Goal: Information Seeking & Learning: Learn about a topic

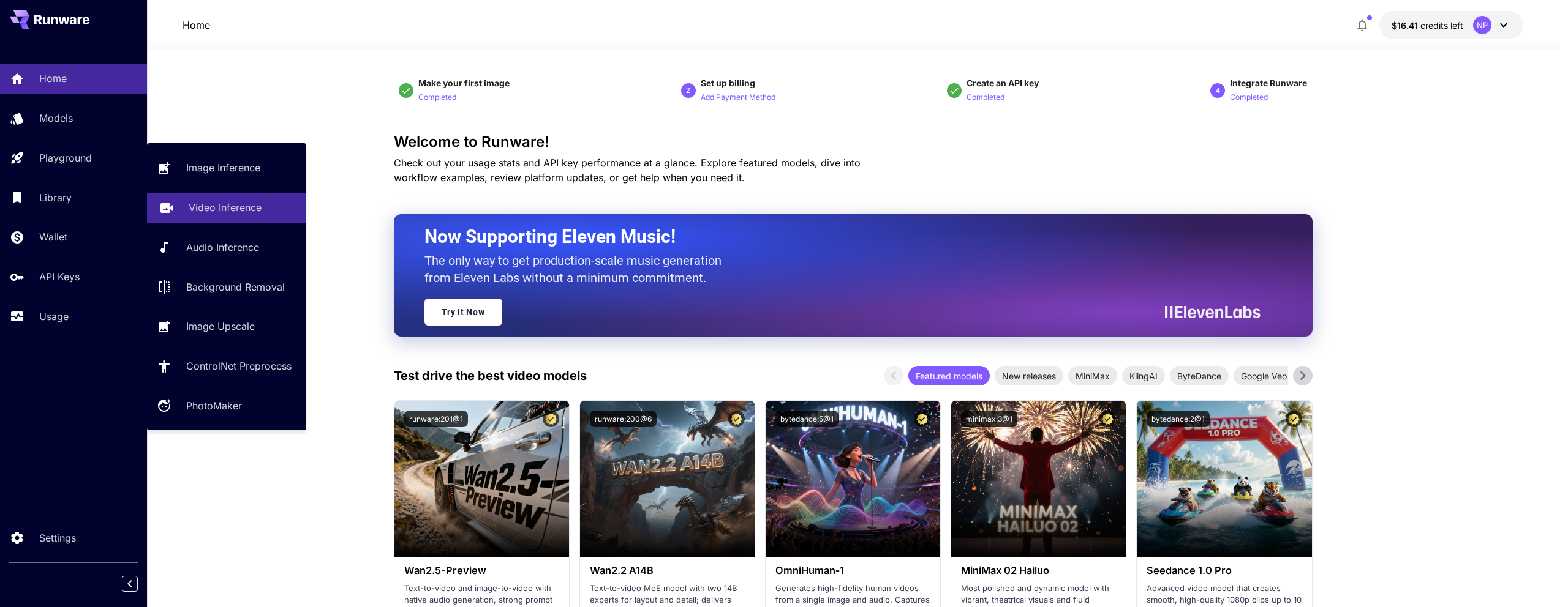
click at [227, 201] on p "Video Inference" at bounding box center [225, 207] width 73 height 15
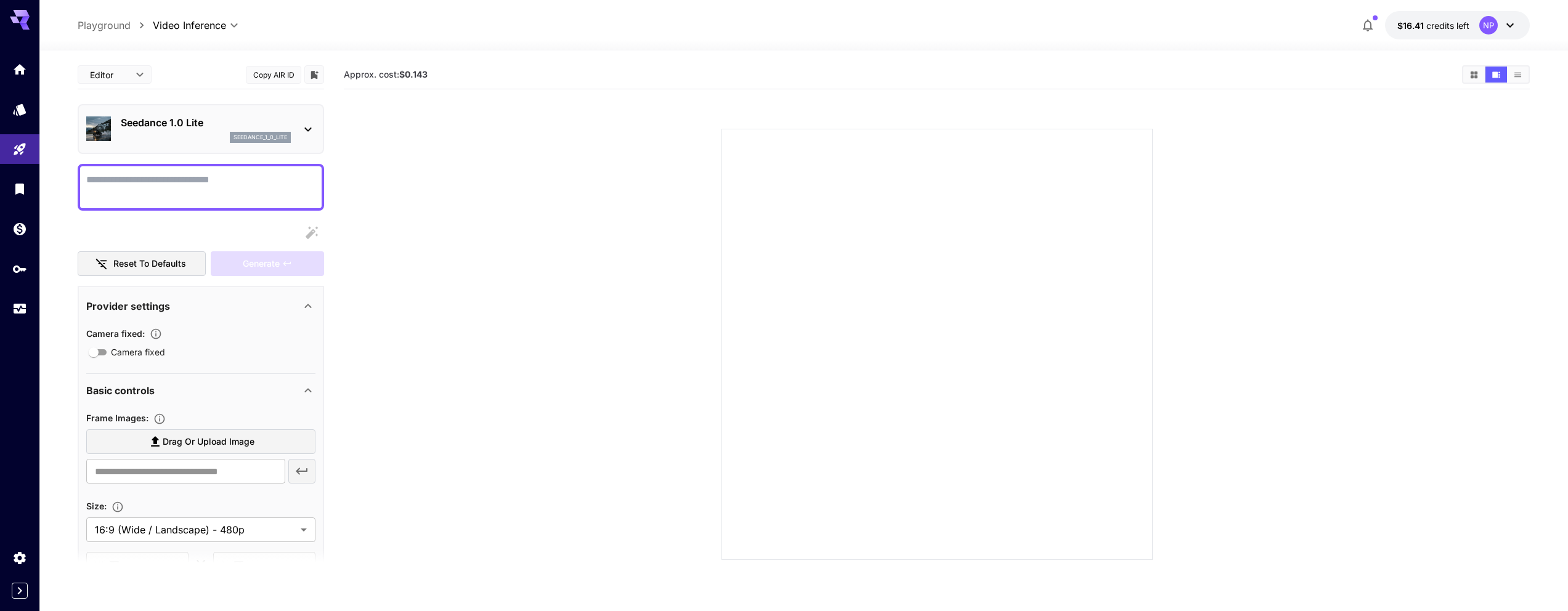
click at [215, 137] on div "seedance_1_0_lite" at bounding box center [205, 137] width 170 height 11
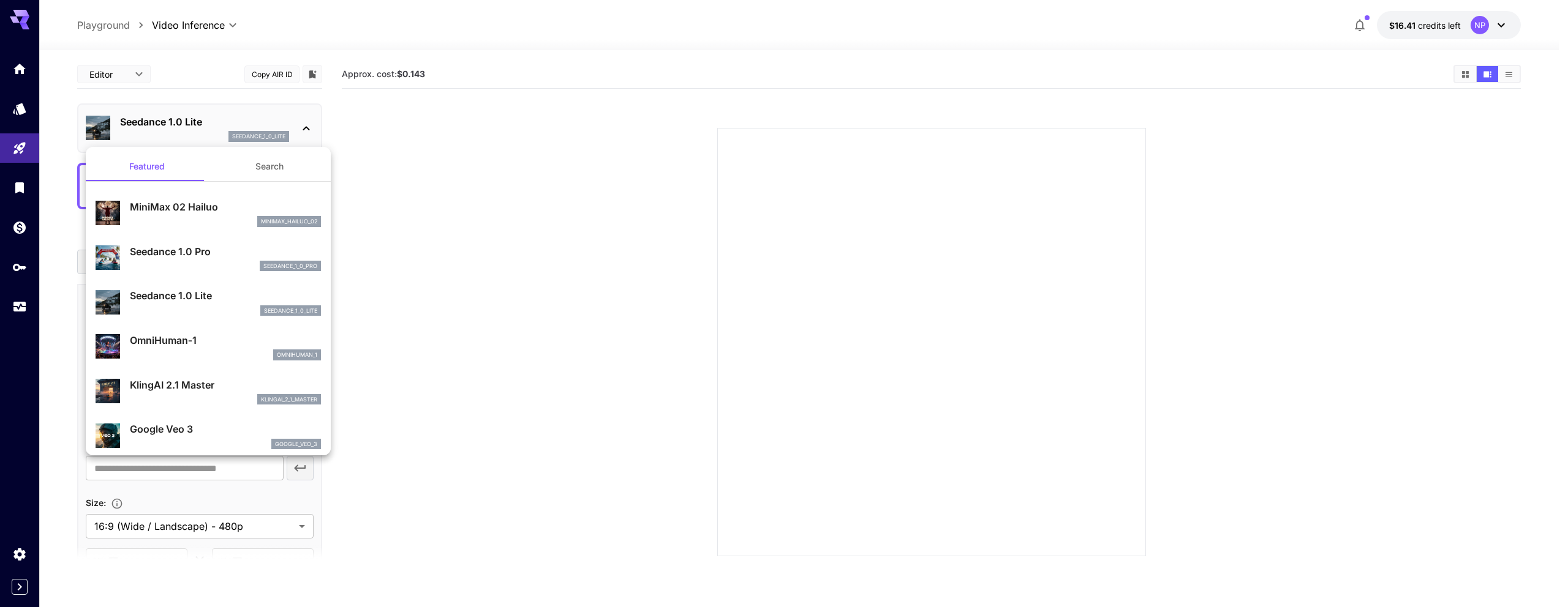
click at [348, 122] on div at bounding box center [784, 304] width 1568 height 607
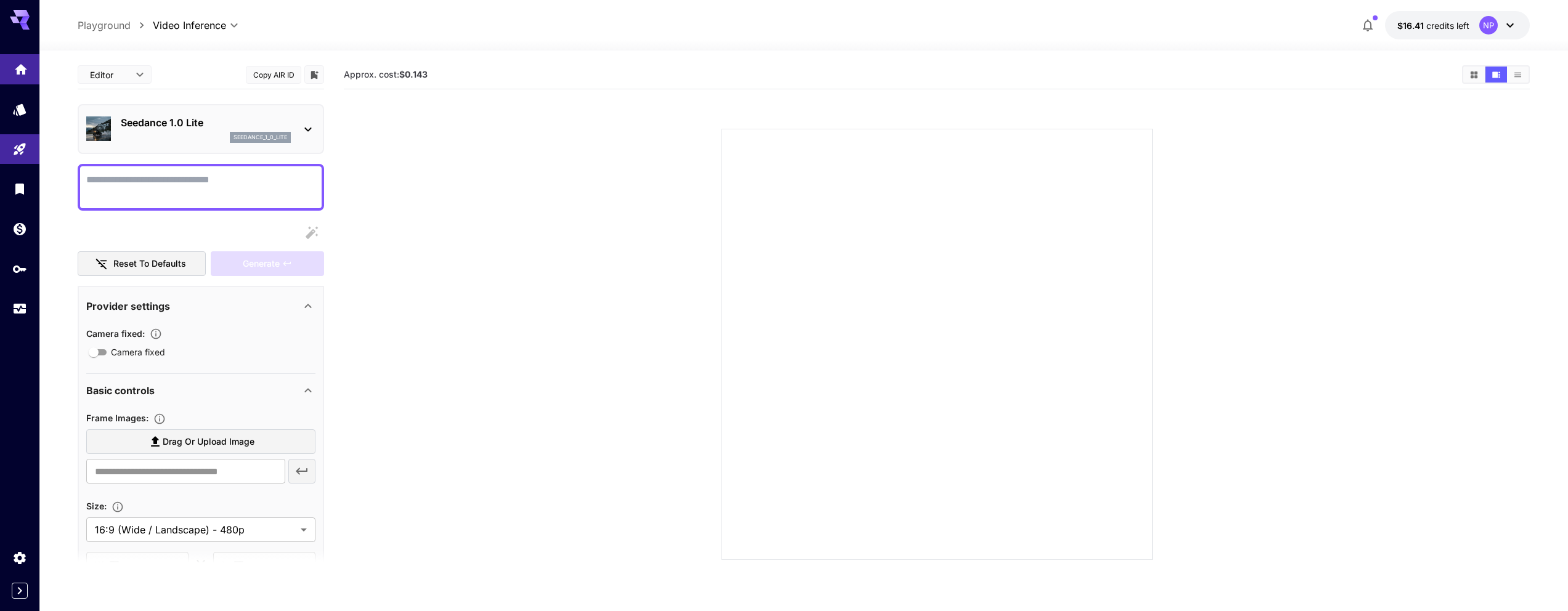
click at [9, 79] on link at bounding box center [19, 69] width 40 height 30
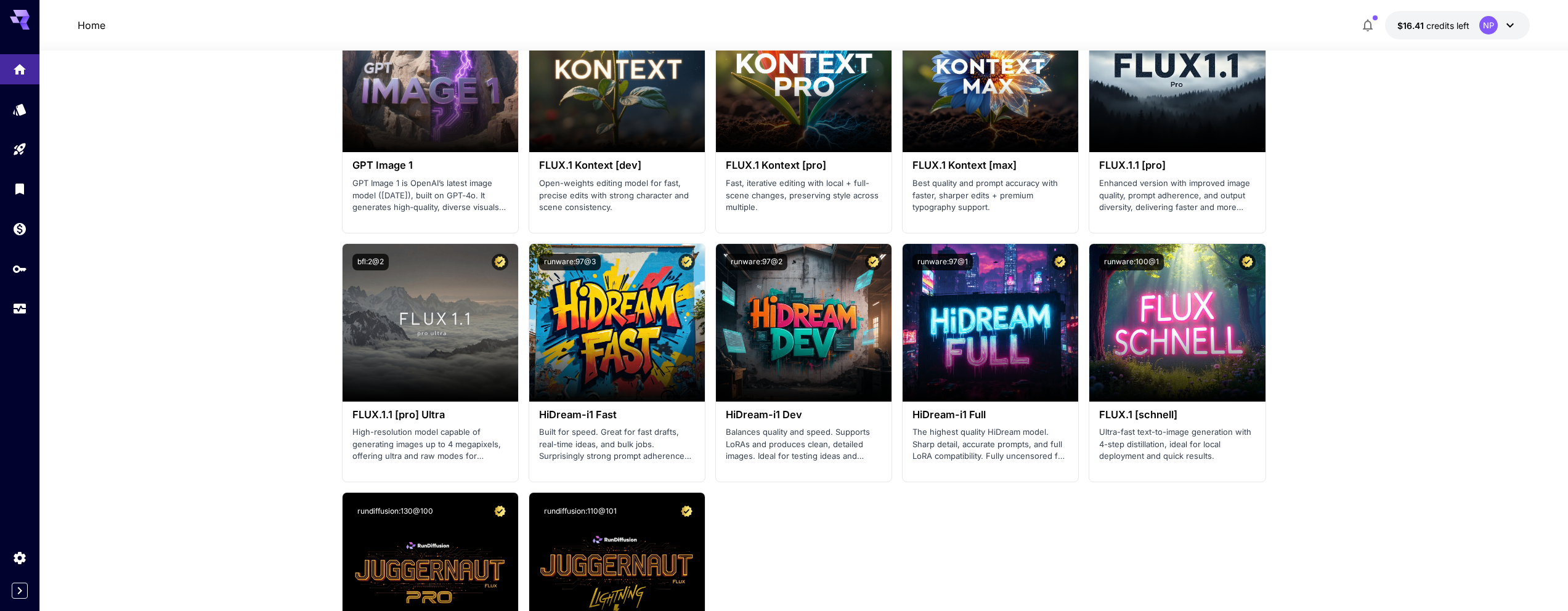
scroll to position [2525, 0]
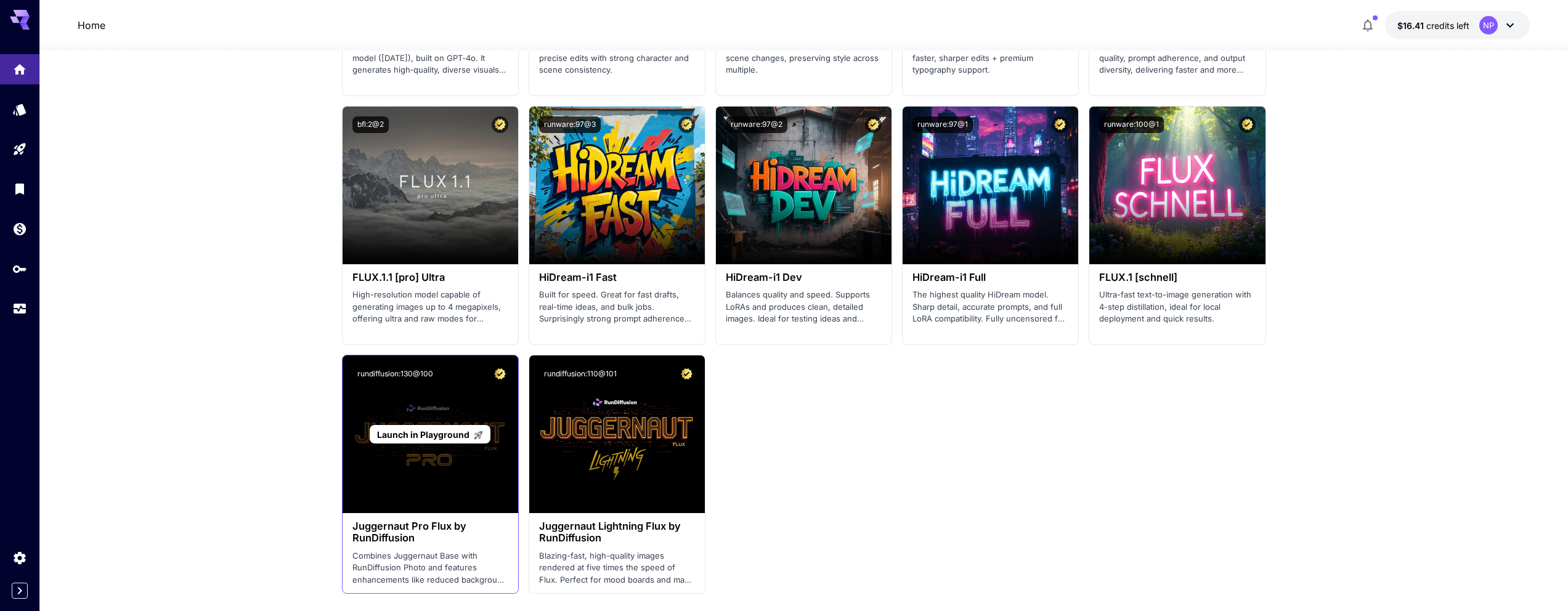
click at [474, 506] on div "Launch in Playground" at bounding box center [430, 434] width 176 height 158
click at [467, 552] on p "Combines Juggernaut Base with RunDiffusion Photo and features enhancements like…" at bounding box center [430, 569] width 156 height 36
click at [491, 571] on p "Combines Juggernaut Base with RunDiffusion Photo and features enhancements like…" at bounding box center [430, 569] width 156 height 36
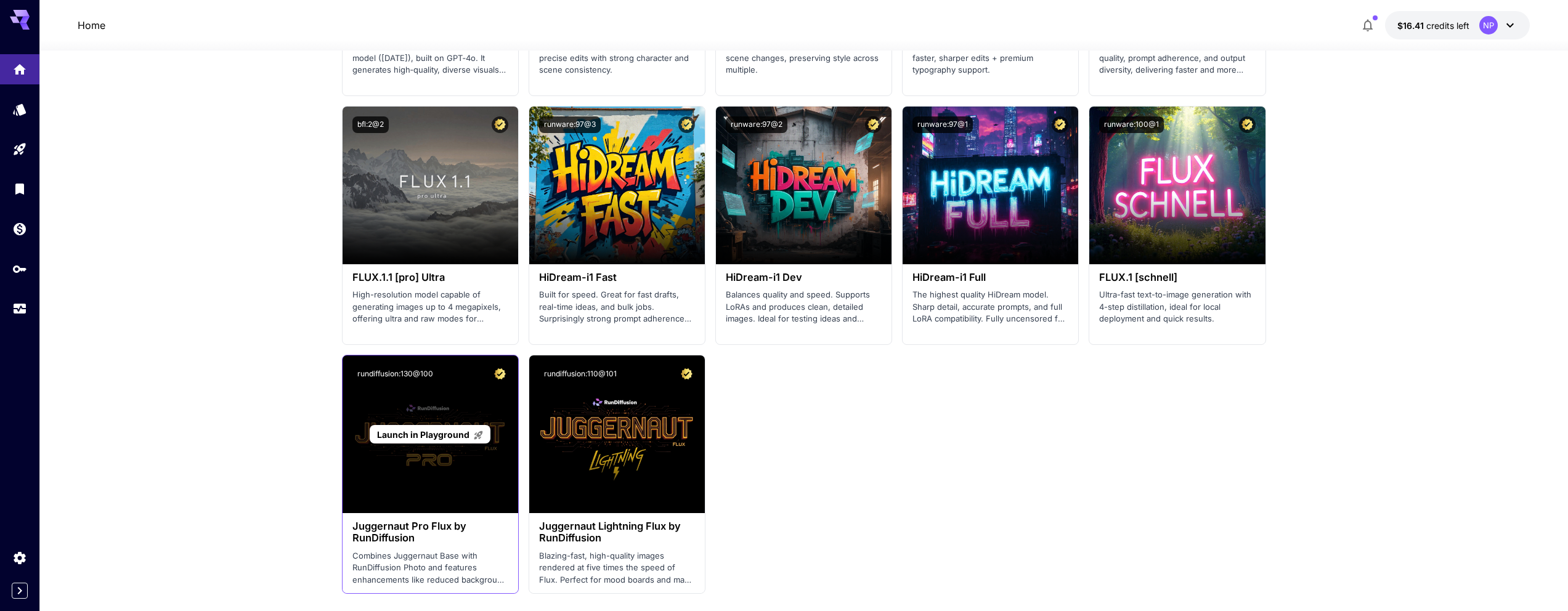
click at [439, 438] on span "Launch in Playground" at bounding box center [424, 435] width 93 height 11
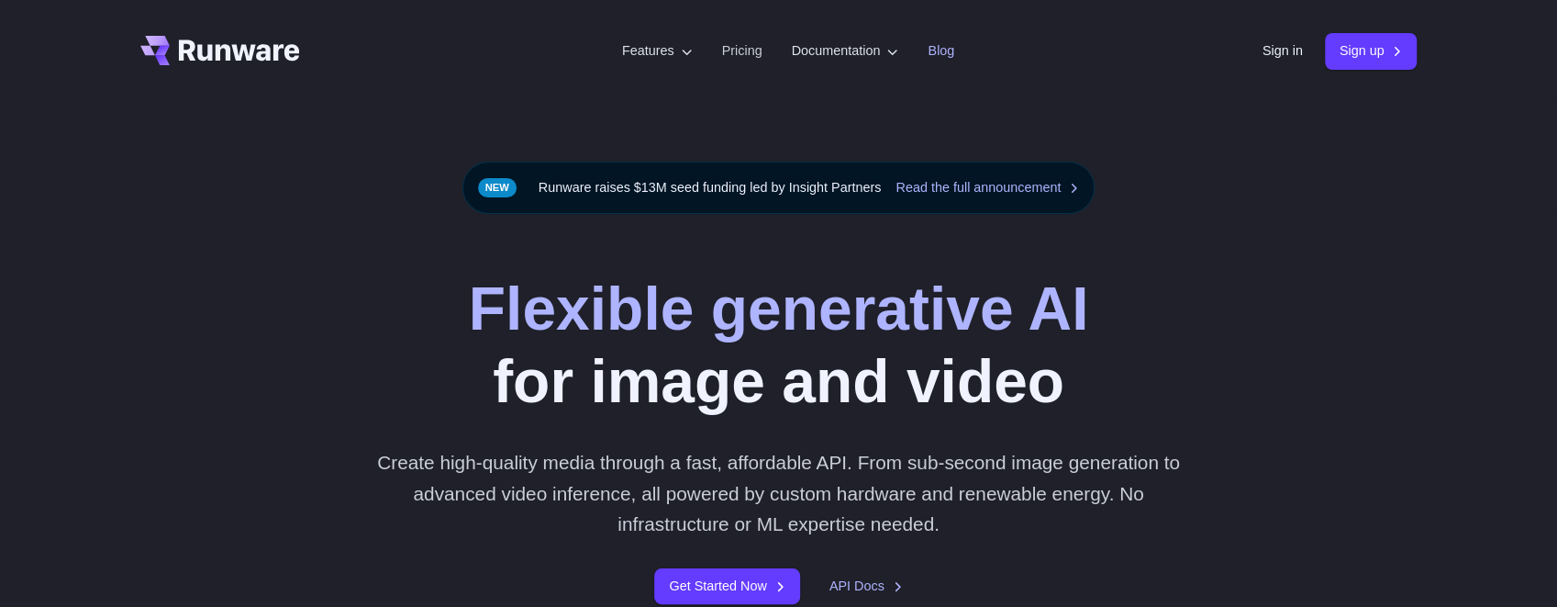
click at [944, 50] on link "Blog" at bounding box center [941, 50] width 27 height 21
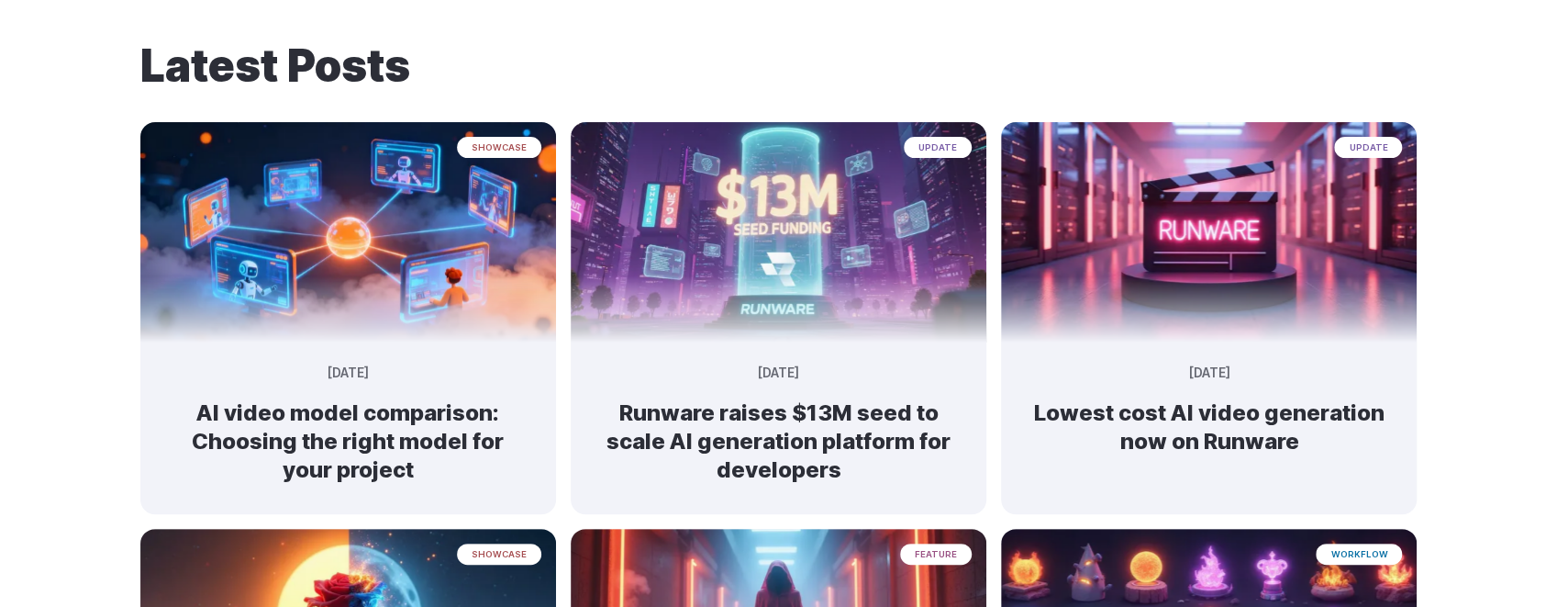
scroll to position [132, 0]
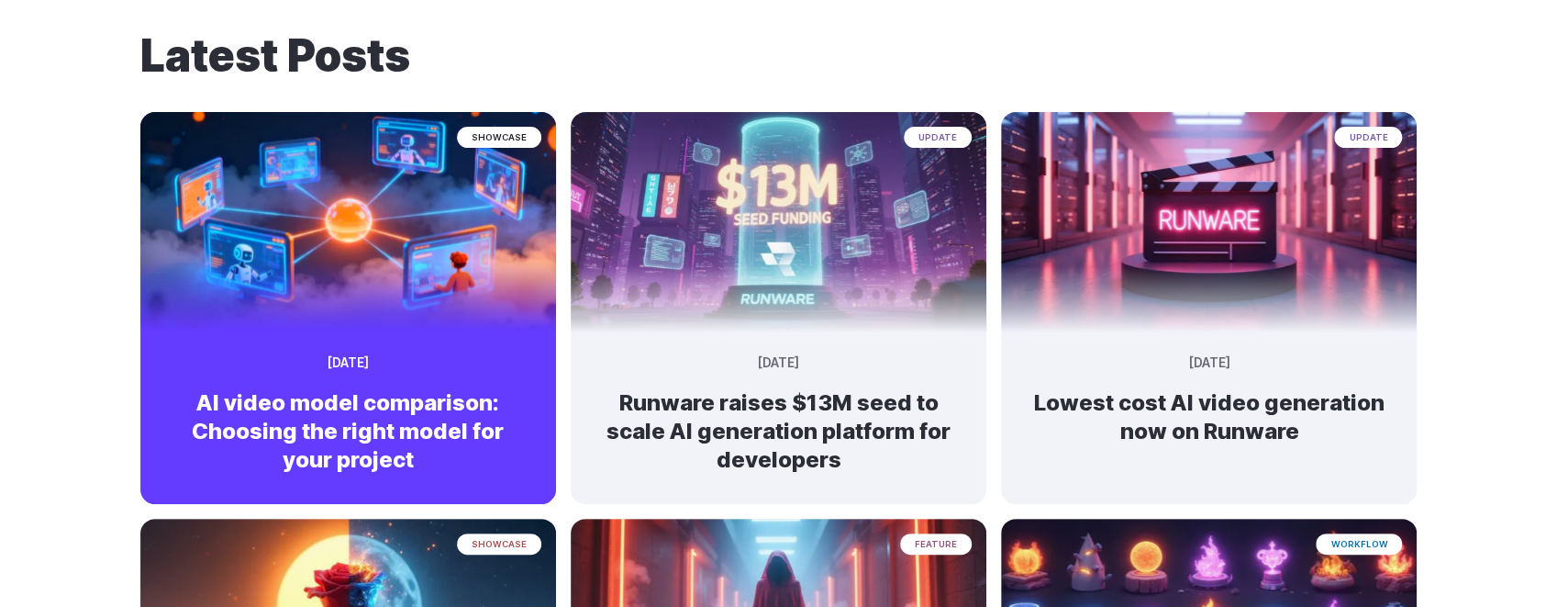
click at [415, 320] on img at bounding box center [347, 213] width 437 height 231
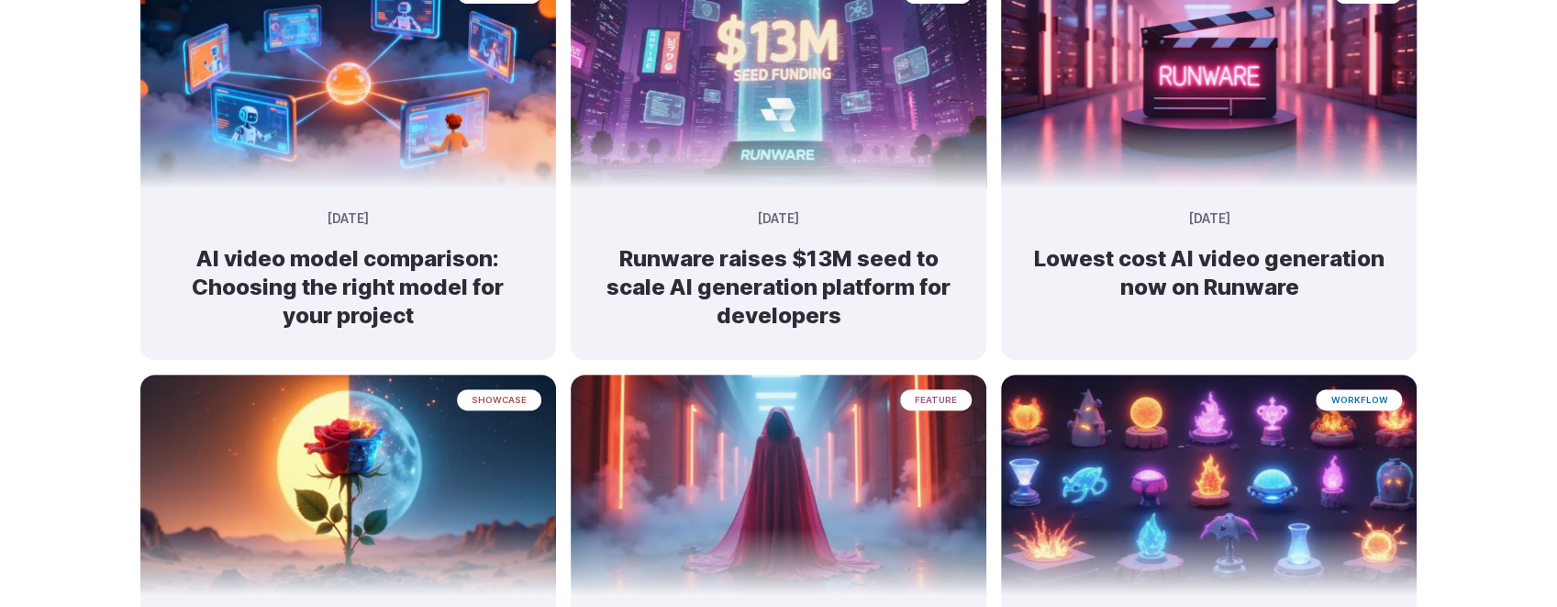
scroll to position [277, 0]
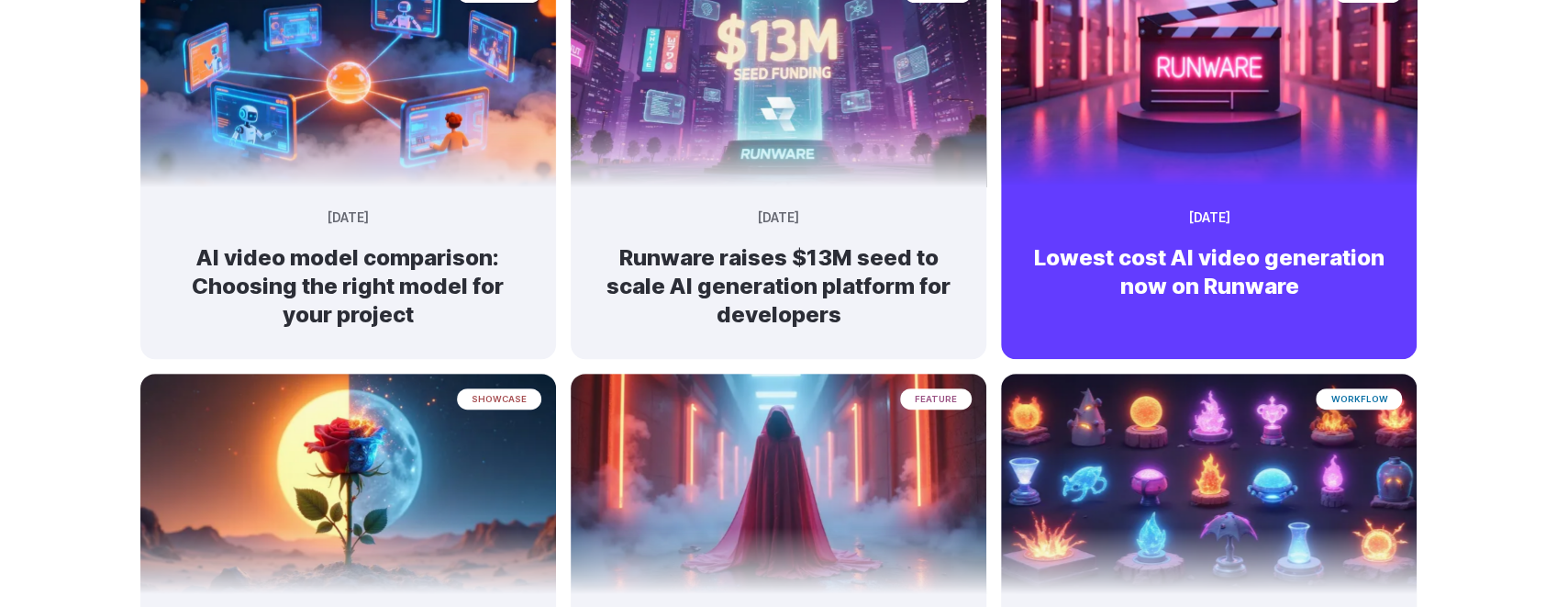
click at [1359, 280] on h2 "Lowest cost AI video generation now on Runware" at bounding box center [1209, 271] width 357 height 57
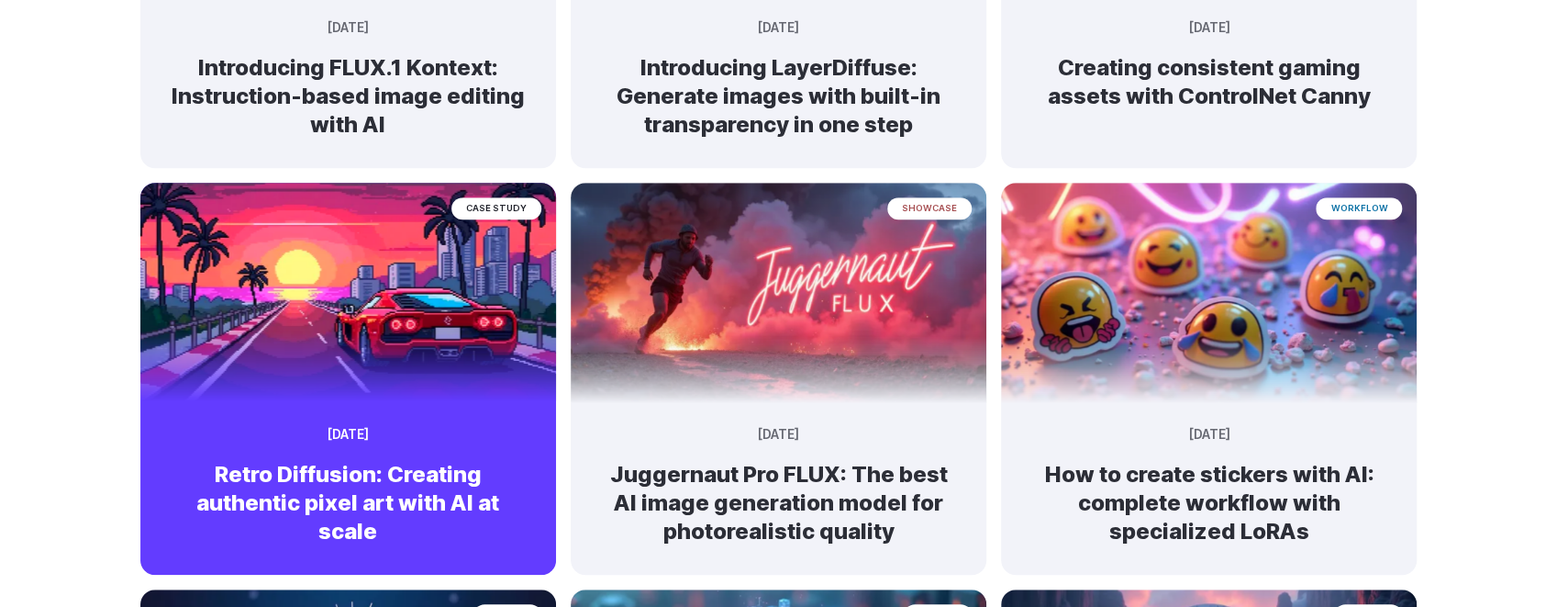
scroll to position [863, 0]
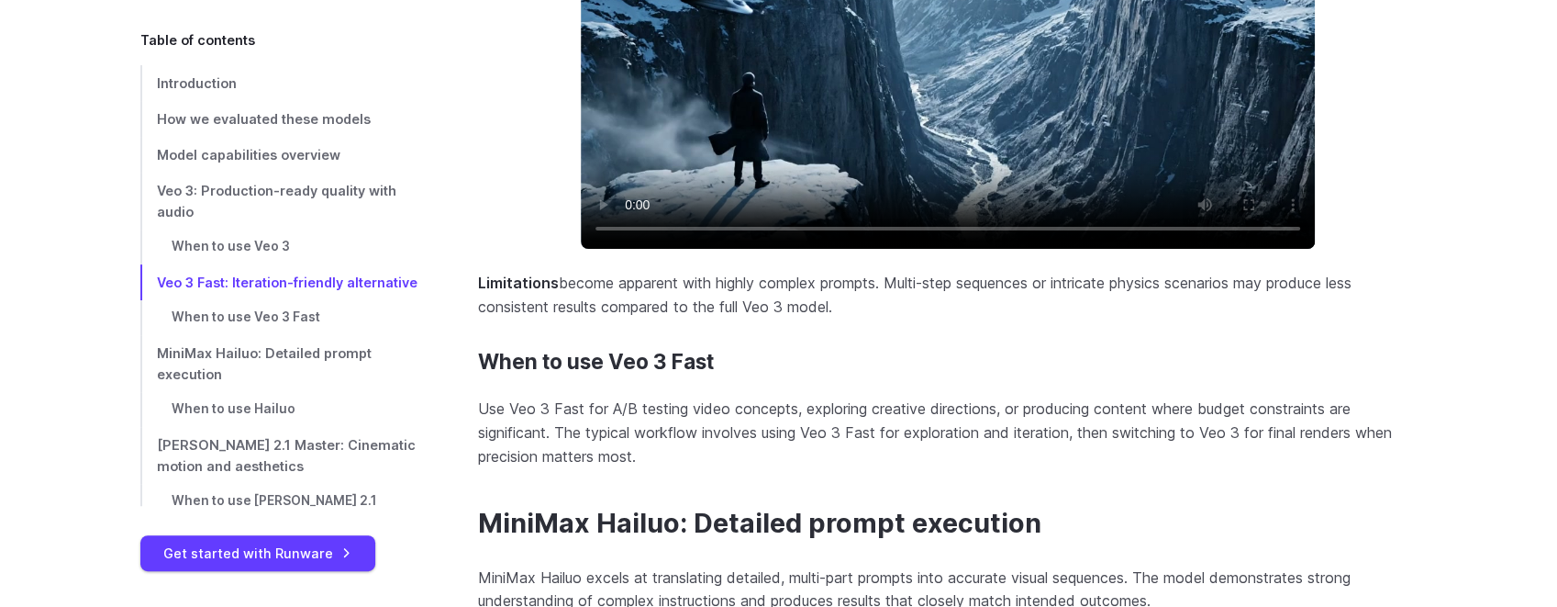
scroll to position [5183, 0]
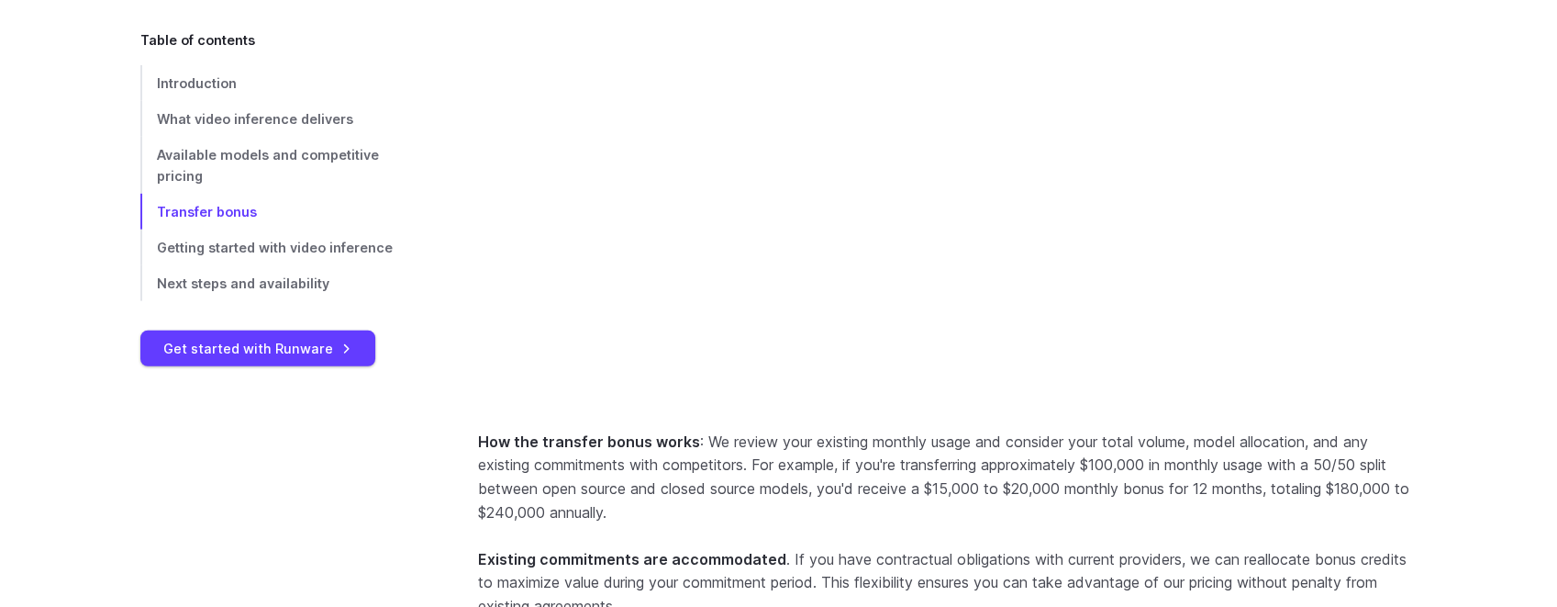
scroll to position [3447, 0]
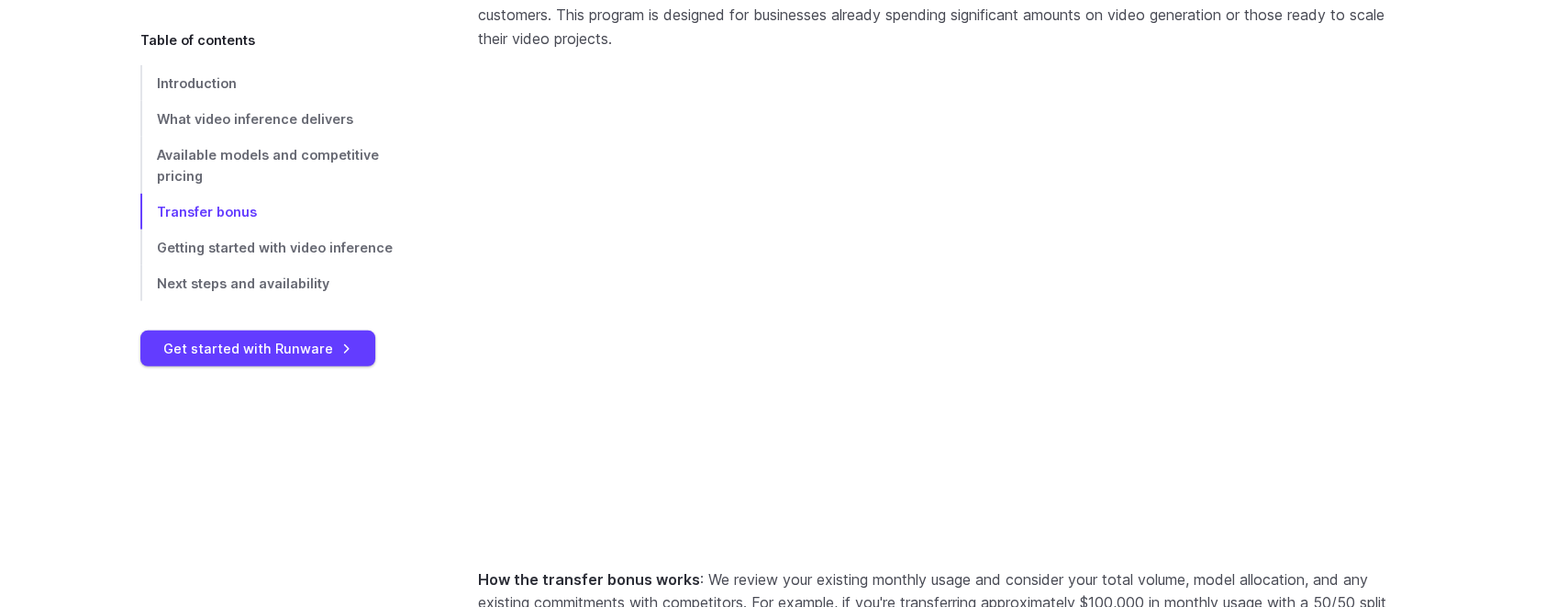
click at [922, 458] on video at bounding box center [948, 309] width 940 height 470
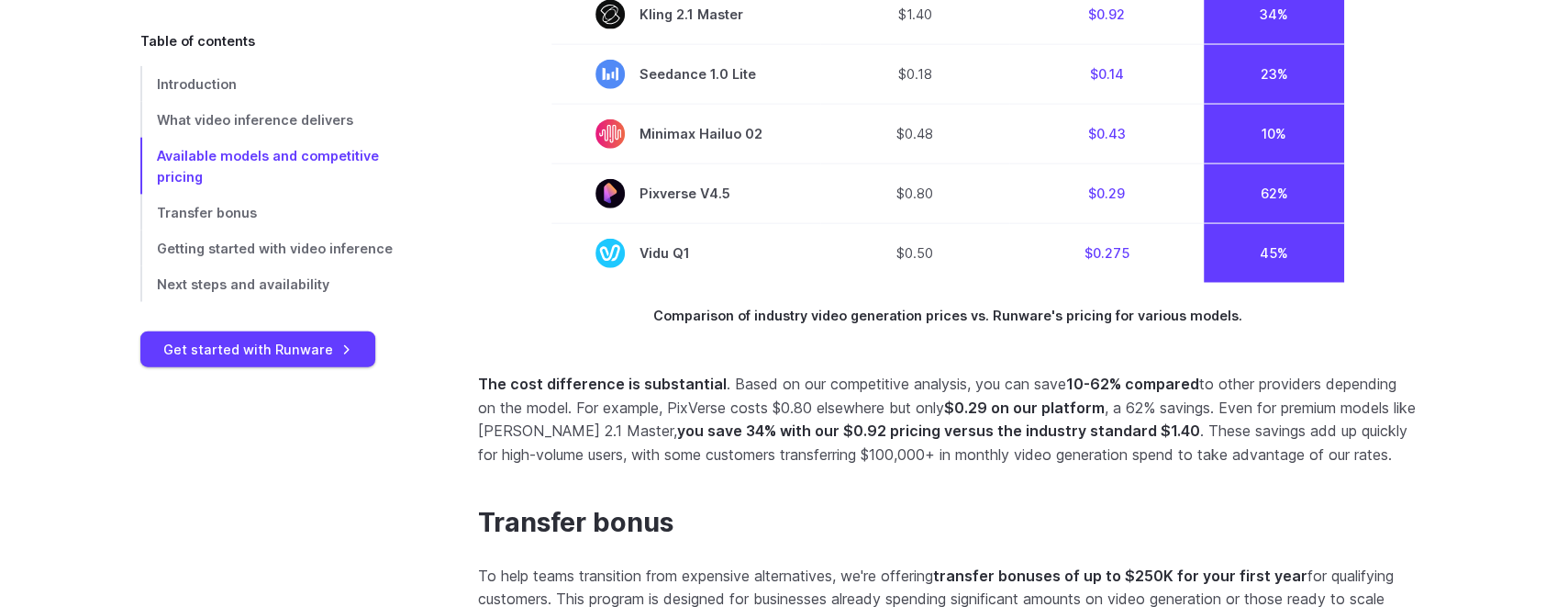
scroll to position [2428, 0]
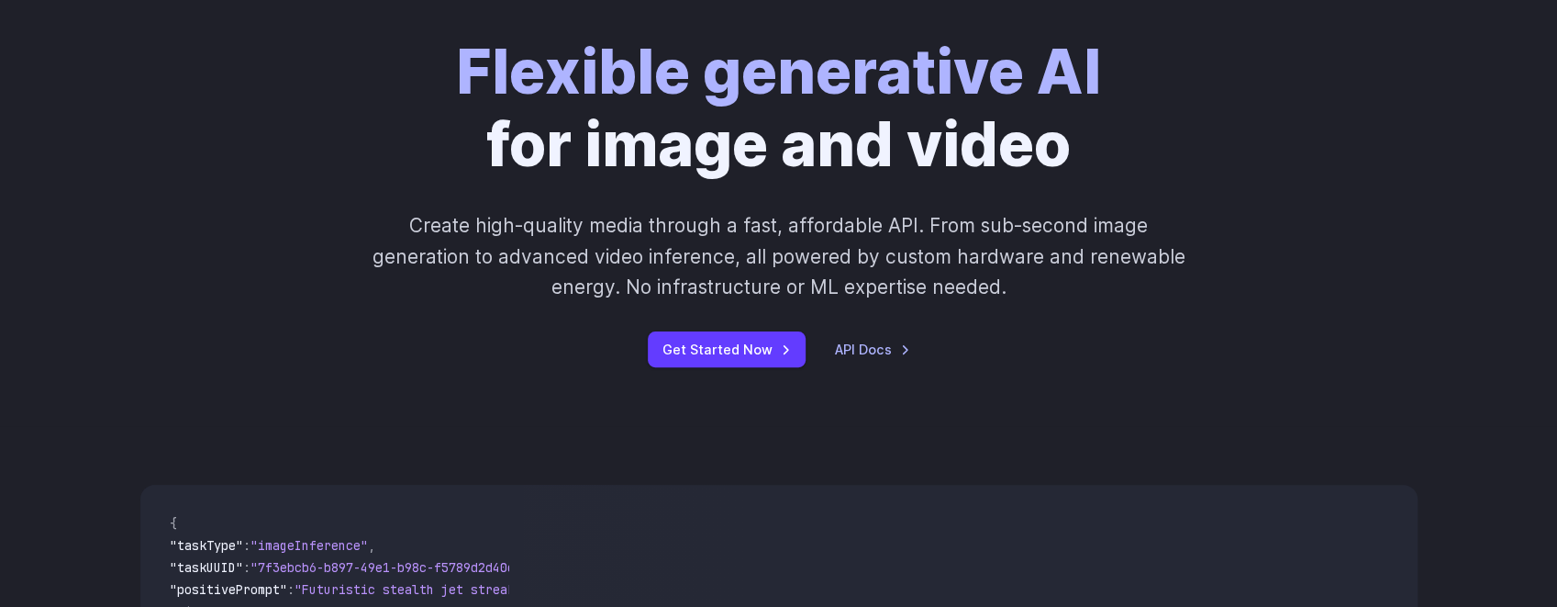
scroll to position [61, 0]
